Goal: Book appointment/travel/reservation

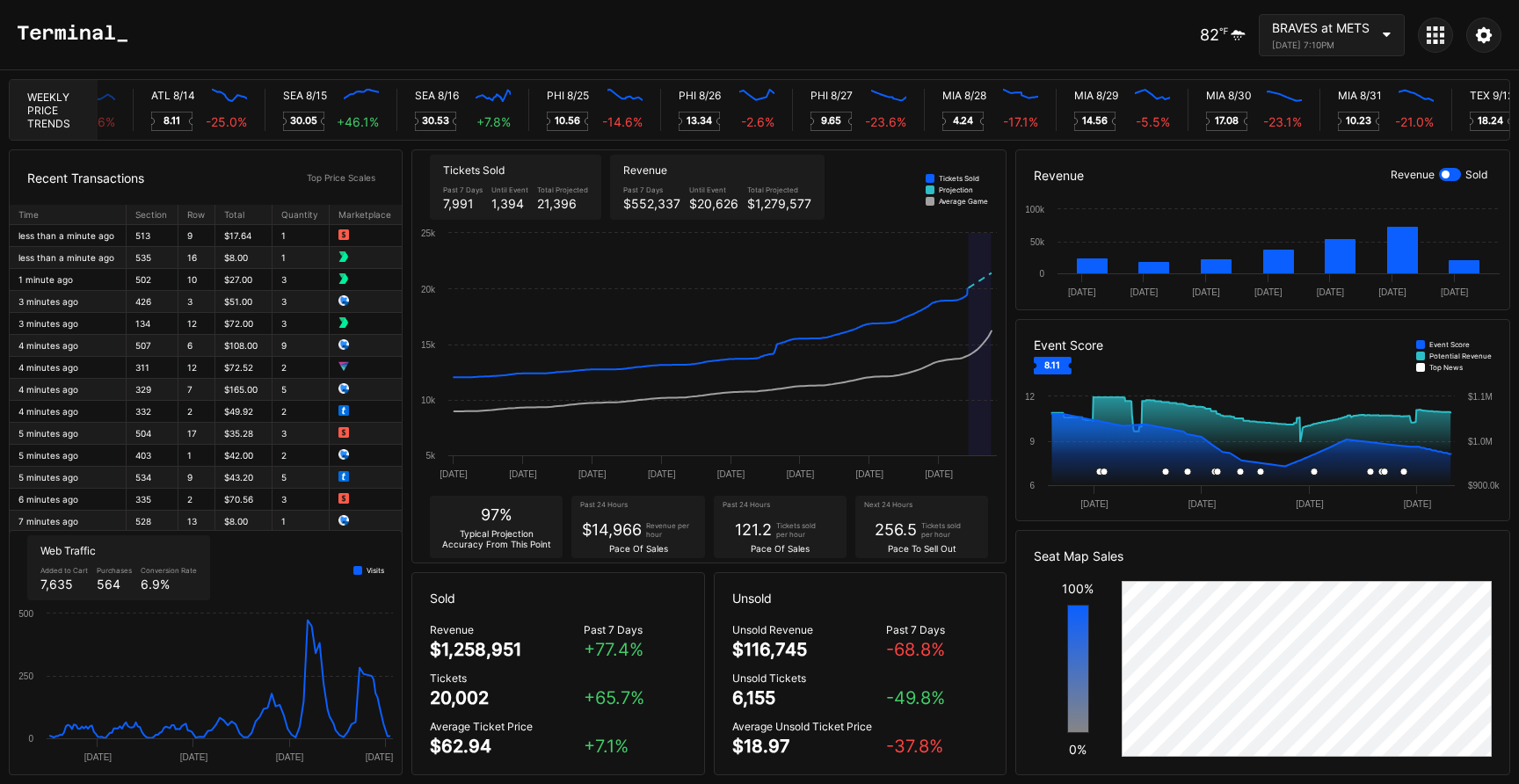
click at [1312, 43] on div "[DATE] 7:10PM" at bounding box center [1320, 45] width 97 height 11
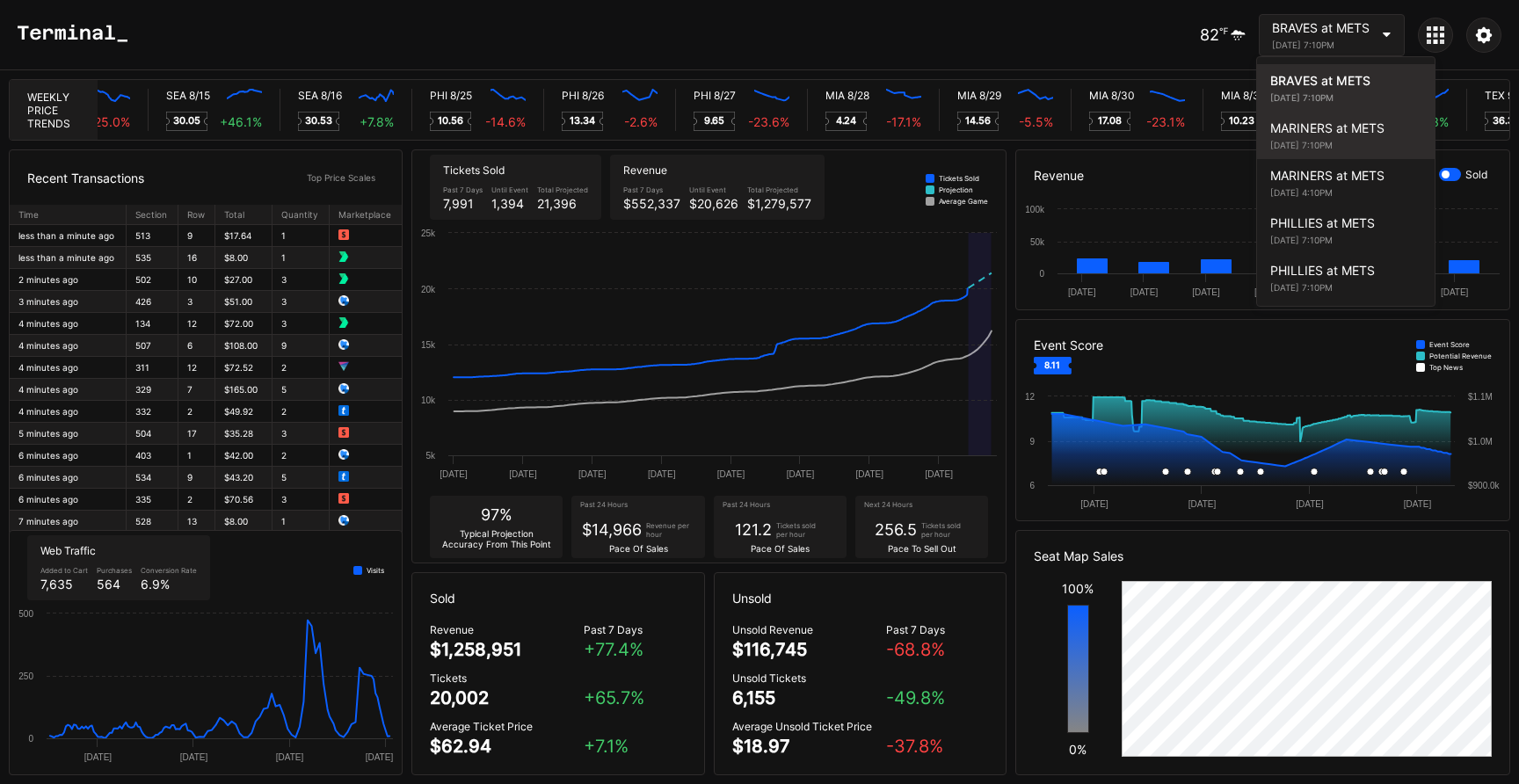
scroll to position [0, 8127]
click at [1324, 146] on div "[DATE] 7:10PM" at bounding box center [1345, 145] width 151 height 11
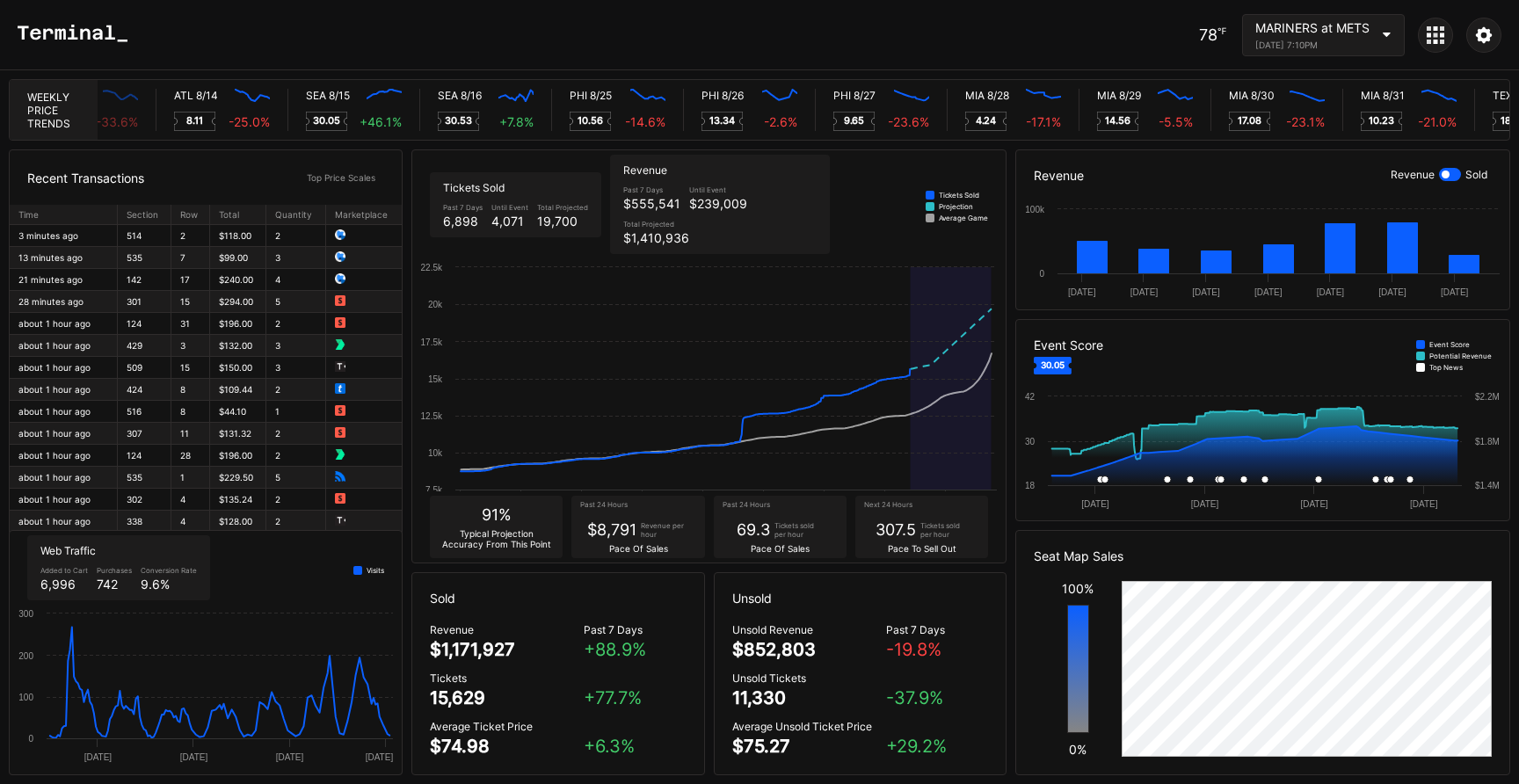
click at [1312, 53] on div "MARINERS at METS [DATE] 7:10PM" at bounding box center [1323, 35] width 163 height 42
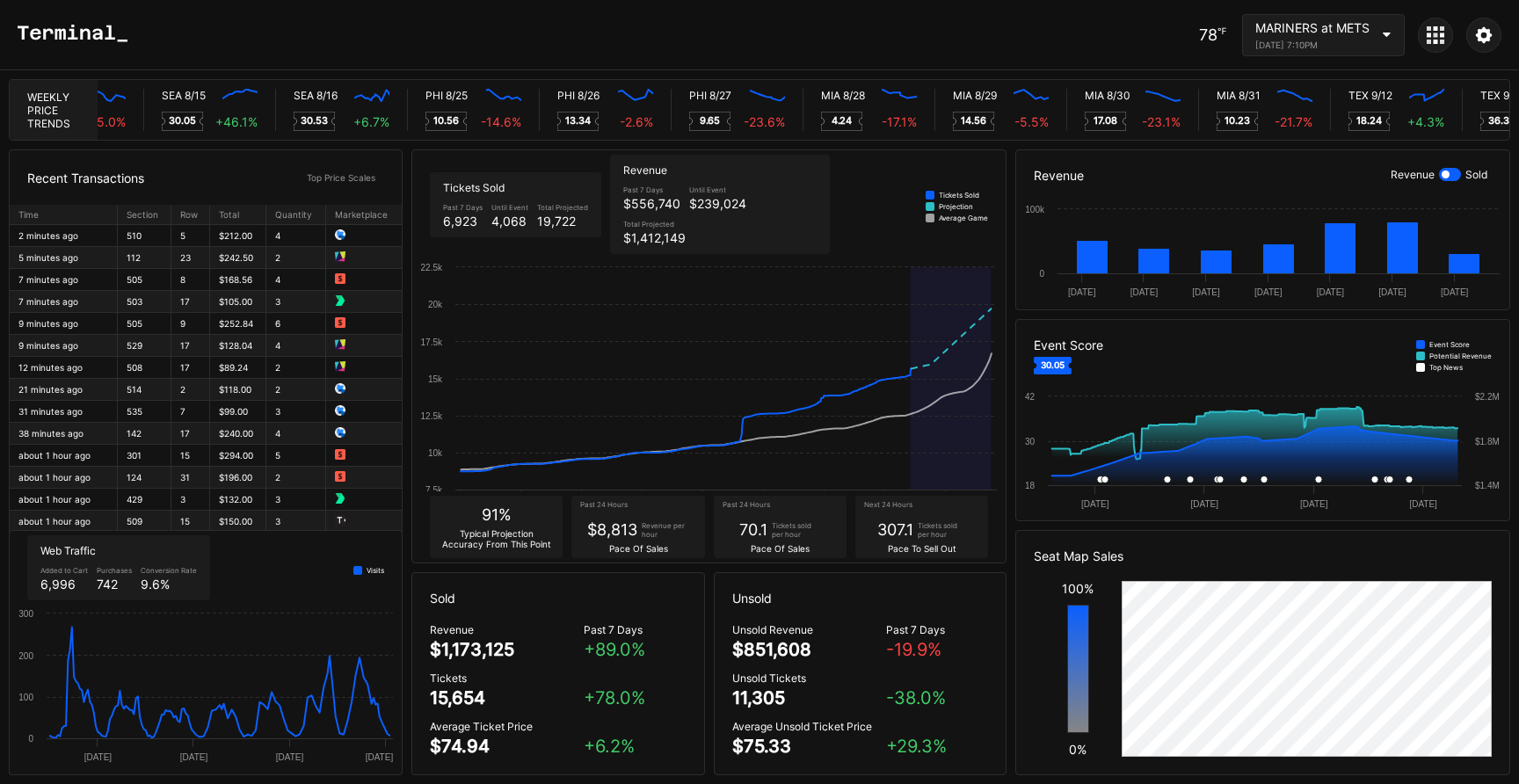
scroll to position [0, 8132]
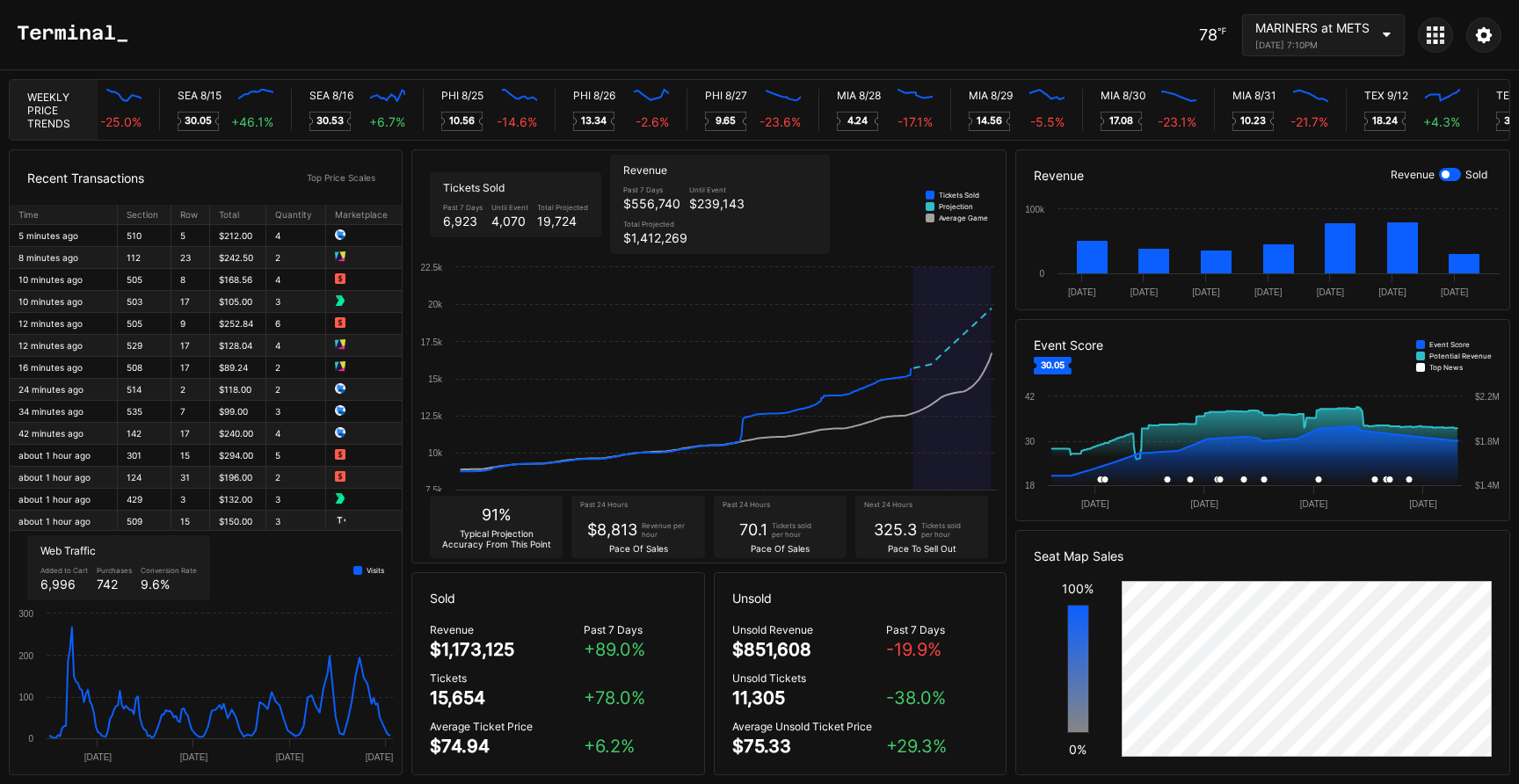
click at [1310, 33] on div "MARINERS at METS" at bounding box center [1312, 28] width 114 height 15
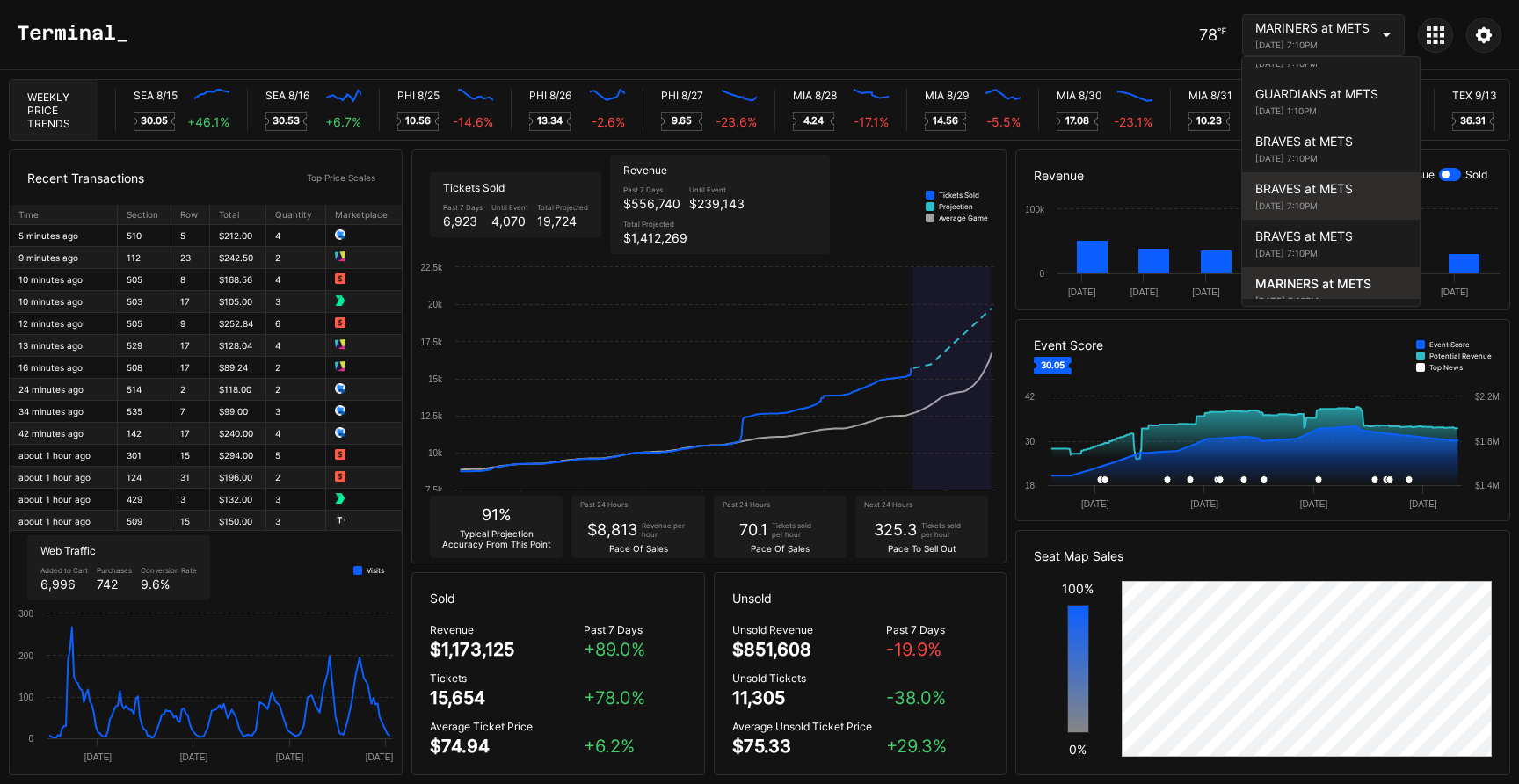
scroll to position [0, 8159]
click at [1329, 192] on div "BRAVES at METS" at bounding box center [1330, 188] width 151 height 15
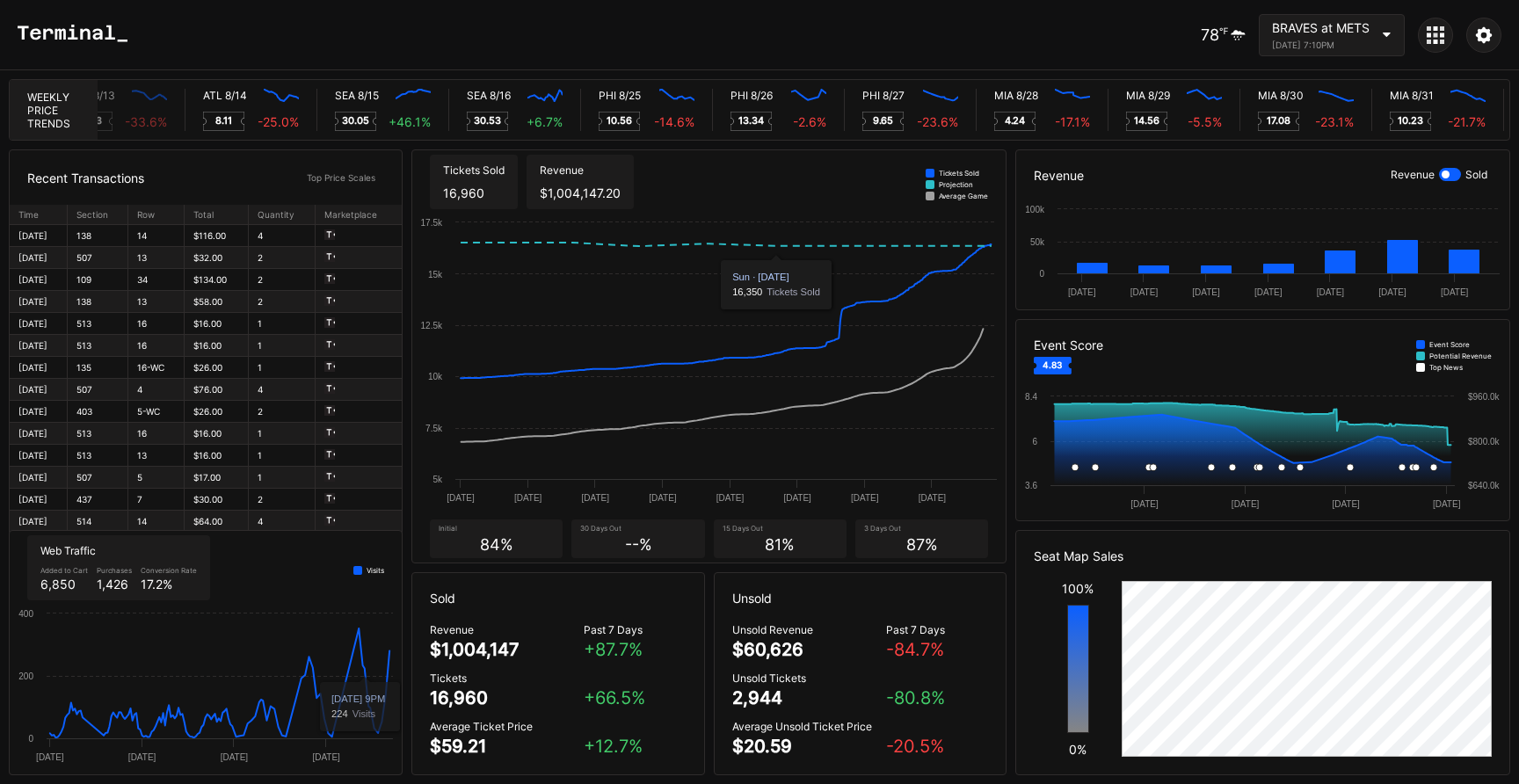
click at [1294, 54] on div "BRAVES at METS [DATE] 7:10PM" at bounding box center [1331, 35] width 146 height 42
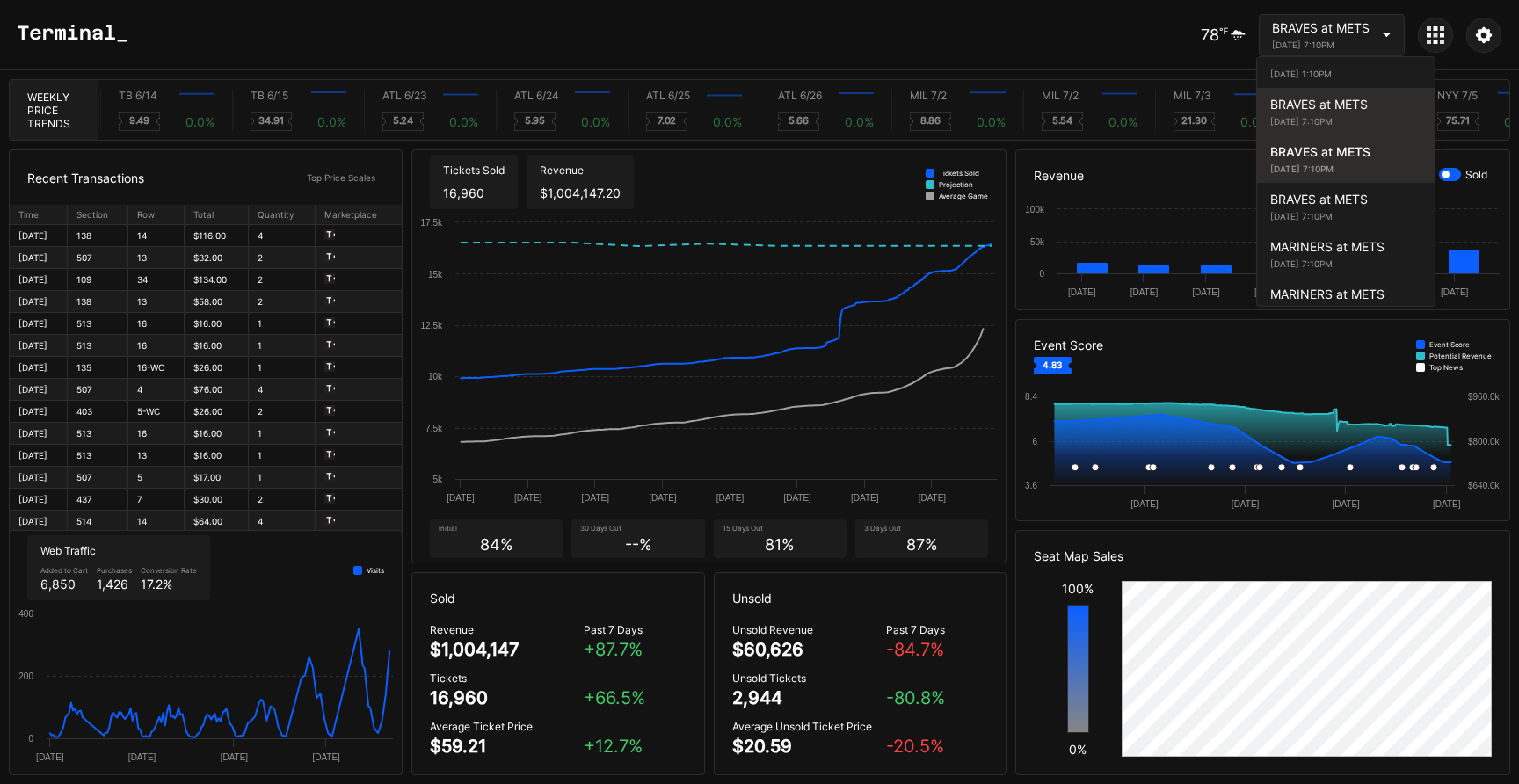
click at [1307, 124] on div "[DATE] 7:10PM" at bounding box center [1345, 121] width 151 height 11
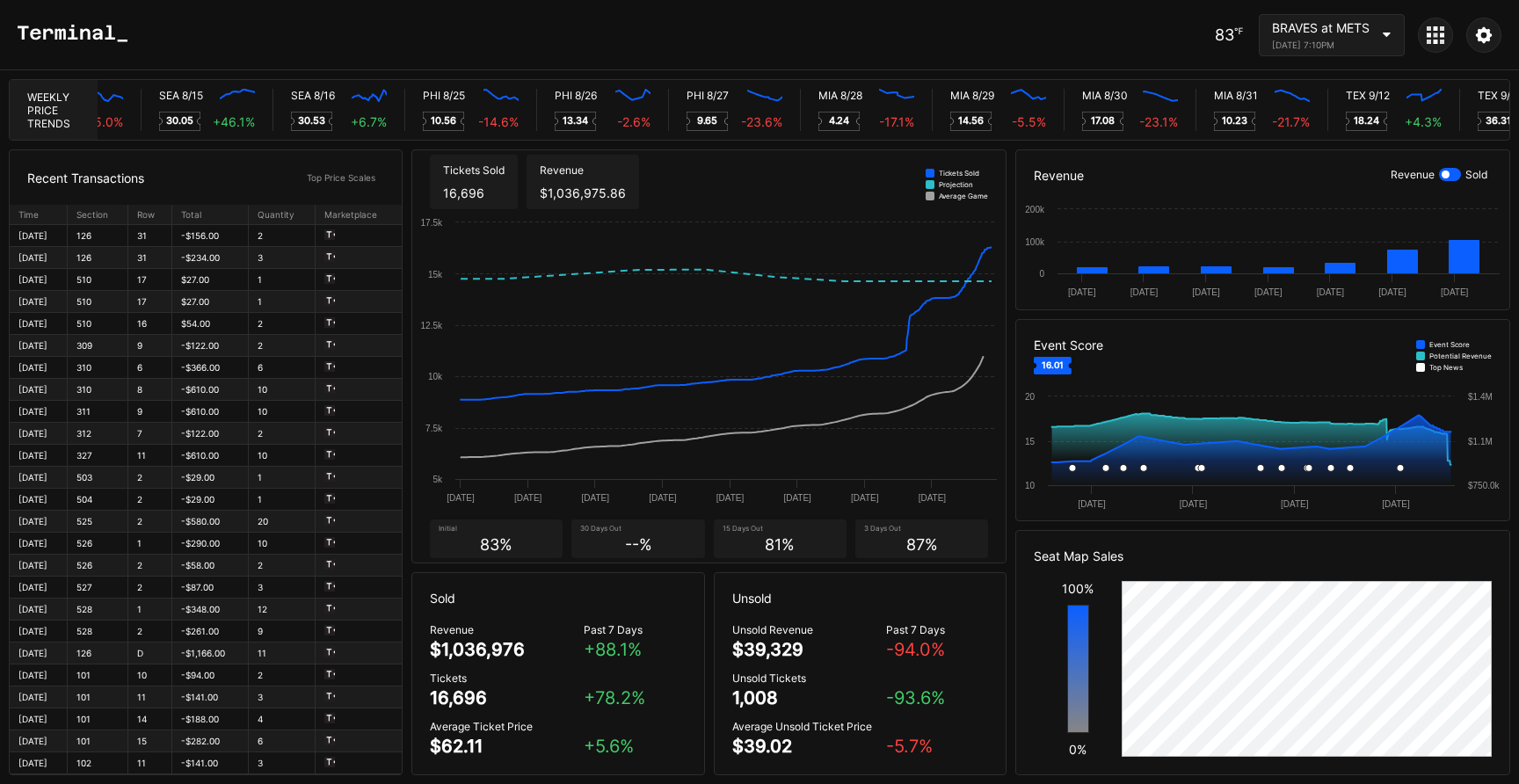
click at [1323, 43] on div "[DATE] 7:10PM" at bounding box center [1320, 45] width 97 height 11
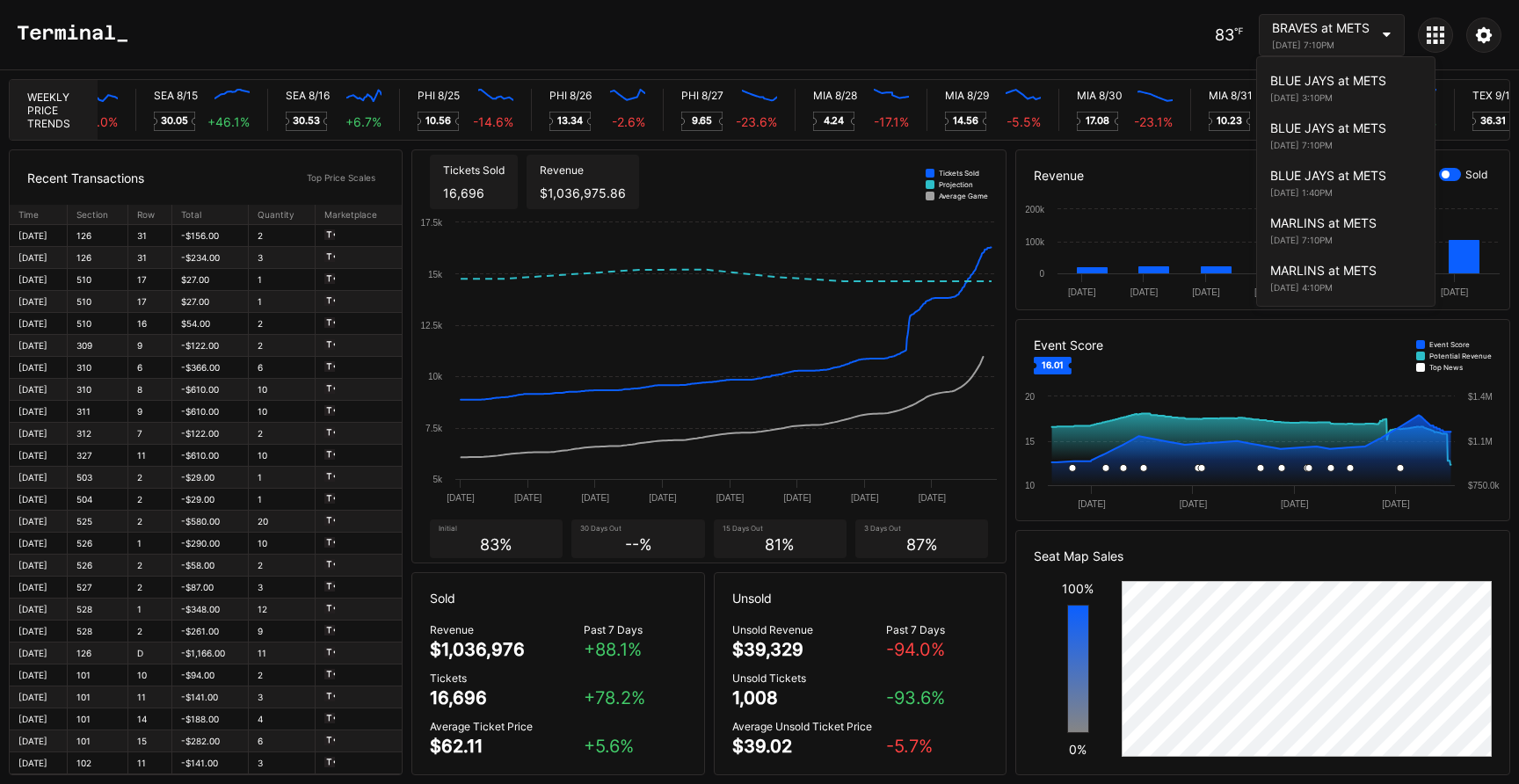
scroll to position [2800, 0]
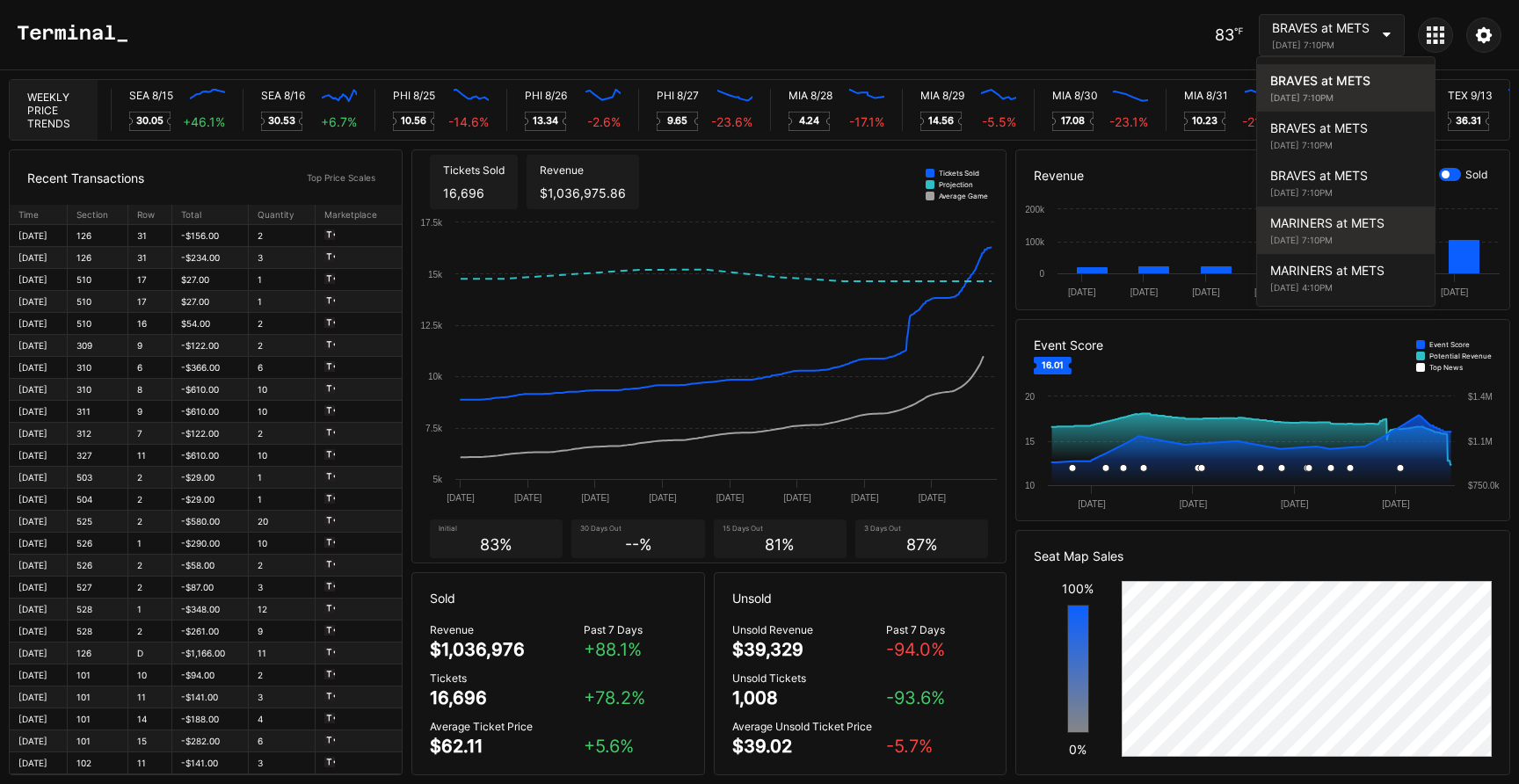
click at [1323, 237] on div "[DATE] 7:10PM" at bounding box center [1345, 240] width 151 height 11
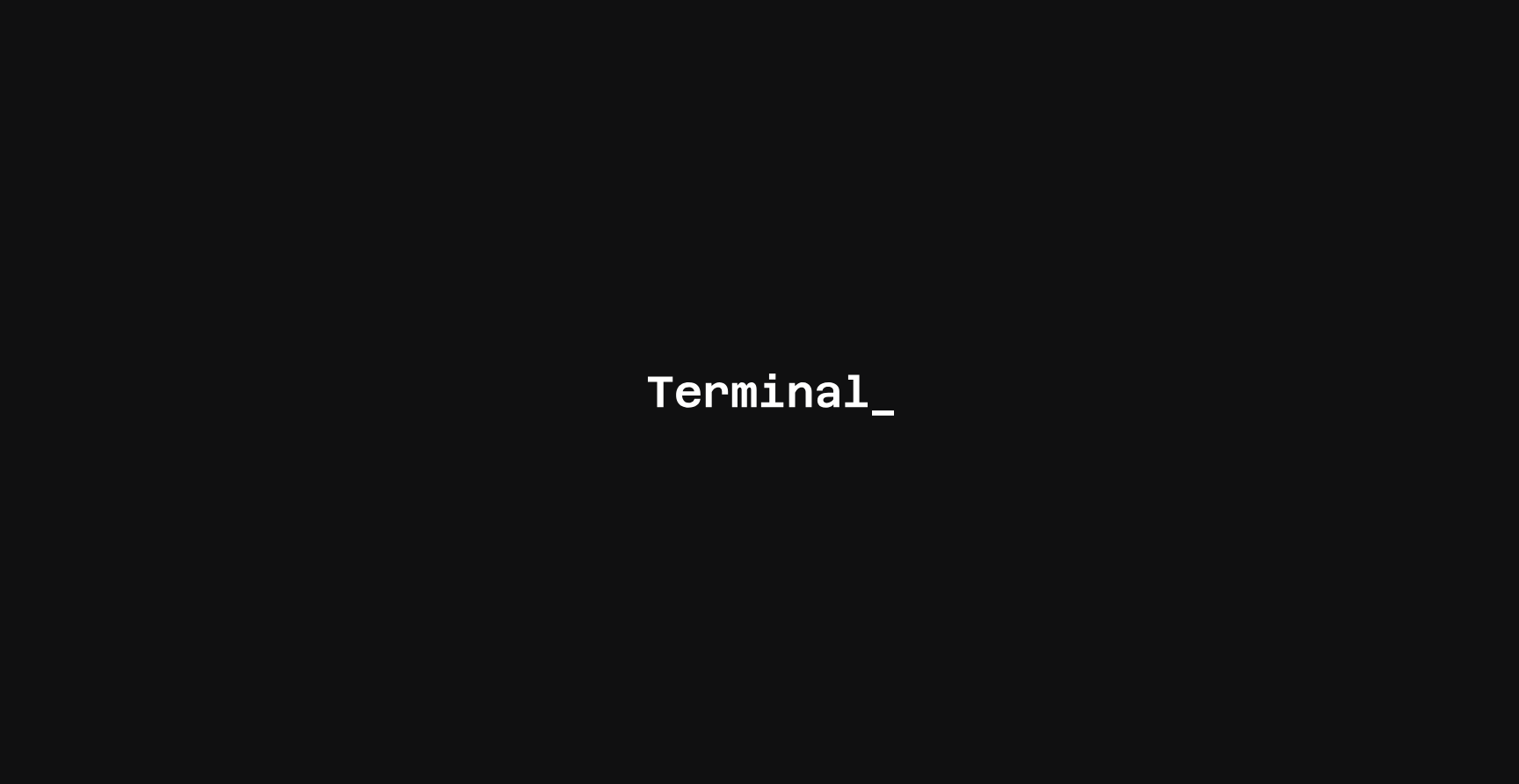
scroll to position [0, 7911]
